Goal: Information Seeking & Learning: Understand process/instructions

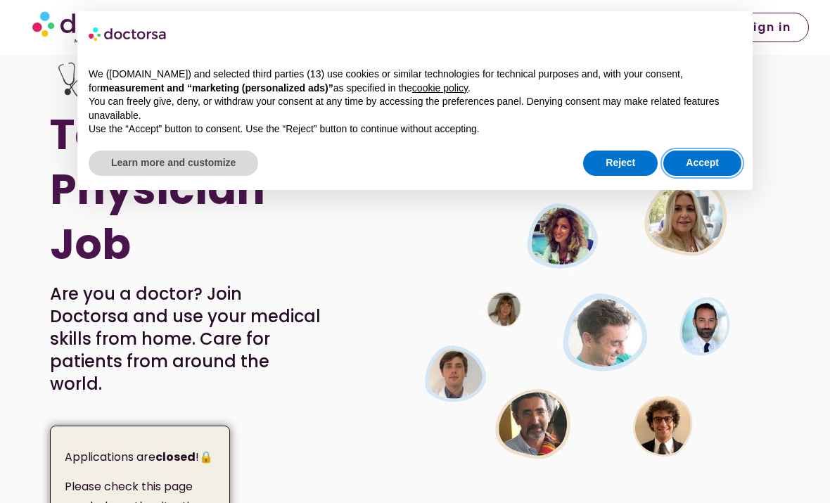
click at [708, 157] on button "Accept" at bounding box center [702, 162] width 78 height 25
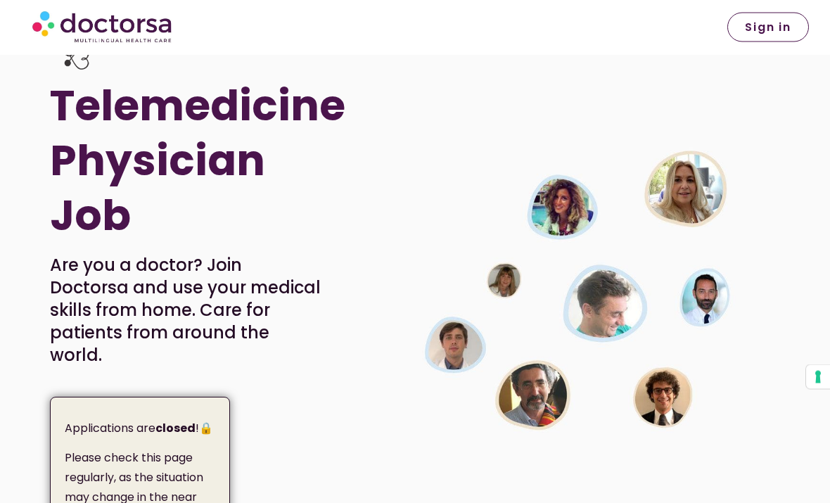
scroll to position [29, 0]
click at [793, 24] on link "Sign in" at bounding box center [768, 28] width 82 height 30
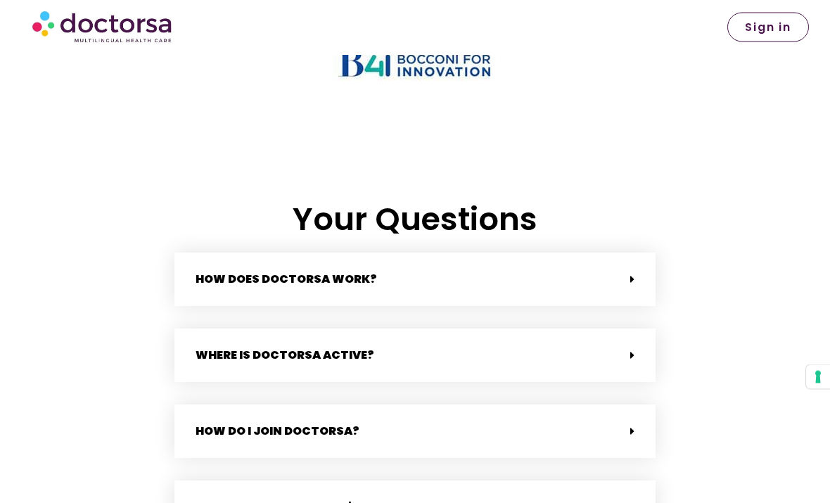
scroll to position [2787, 0]
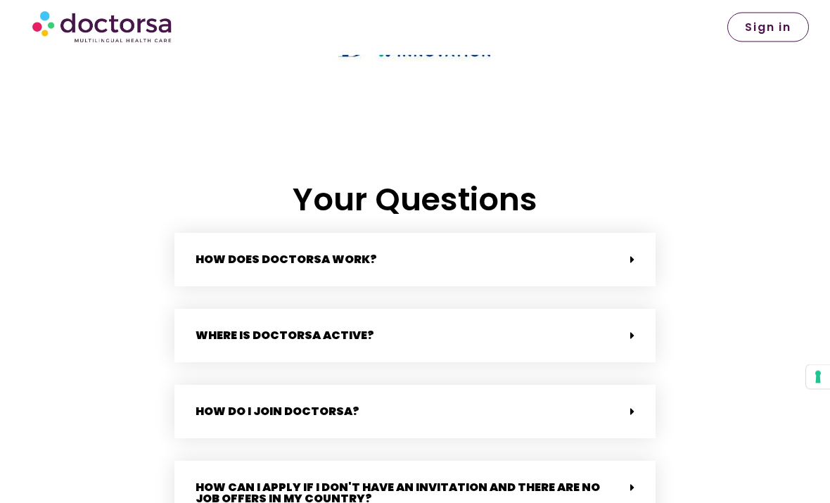
click at [629, 385] on div "How do I join Doctorsa?" at bounding box center [414, 411] width 481 height 53
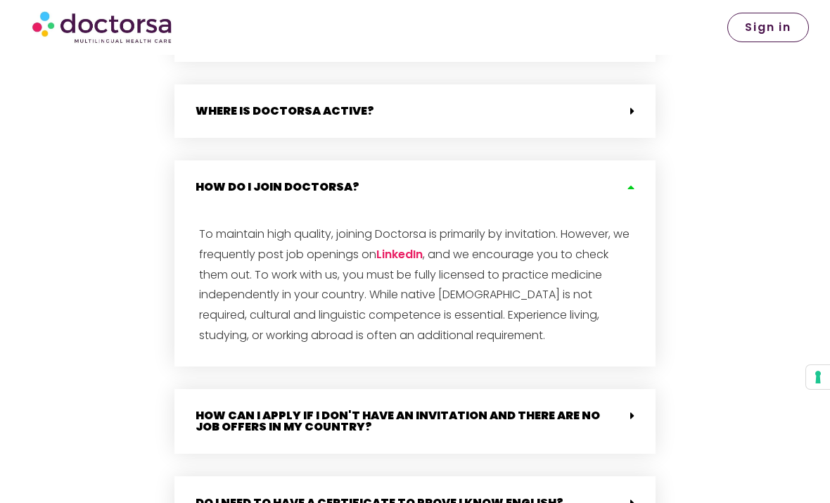
scroll to position [3042, 0]
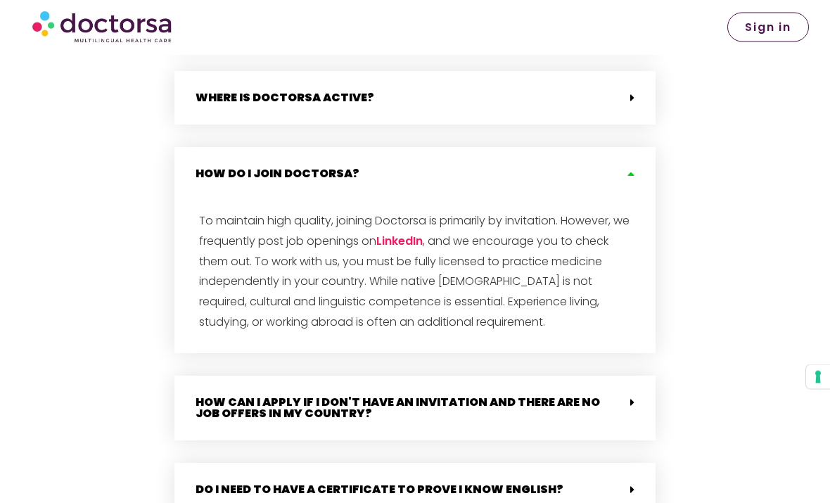
click at [622, 376] on div "How can I apply if I don't have an invitation and there are no job offers in my…" at bounding box center [414, 408] width 481 height 65
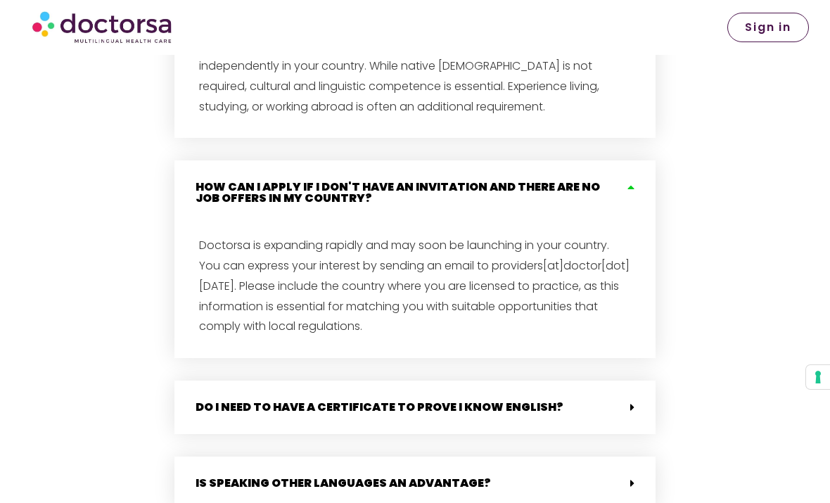
scroll to position [3331, 0]
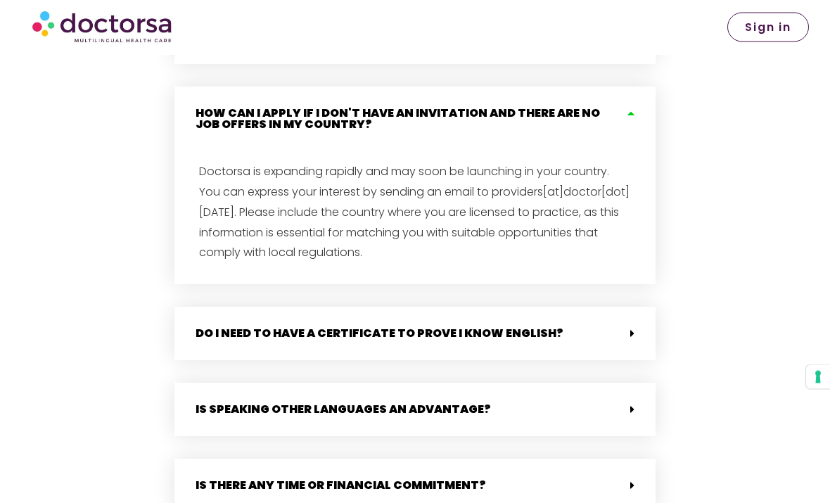
click at [639, 307] on div "Do I need to have a certificate to prove I know English?" at bounding box center [414, 333] width 481 height 53
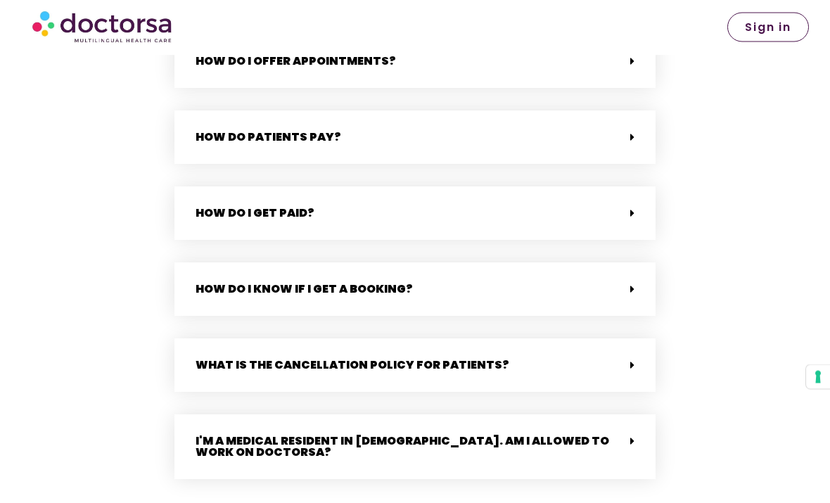
scroll to position [3964, 0]
click at [634, 414] on div "I'm a medical resident in [DEMOGRAPHIC_DATA]. Am I allowed to work on Doctorsa?" at bounding box center [414, 446] width 481 height 65
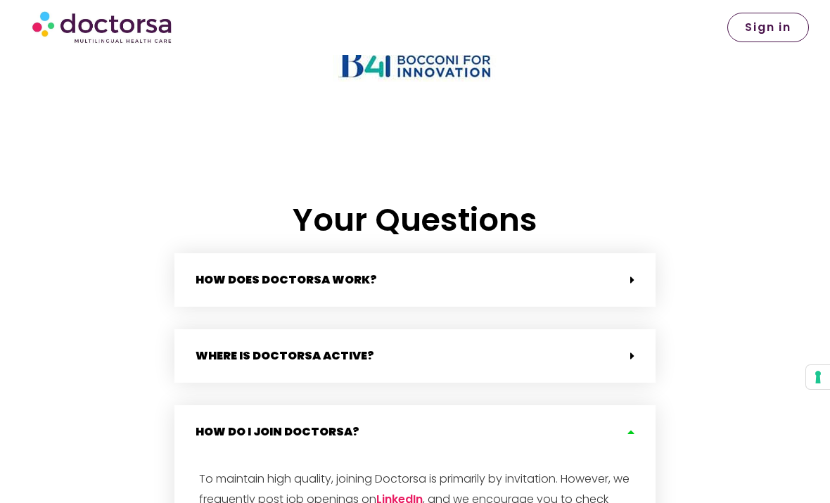
scroll to position [2756, 0]
